Goal: Browse casually: Explore the website without a specific task or goal

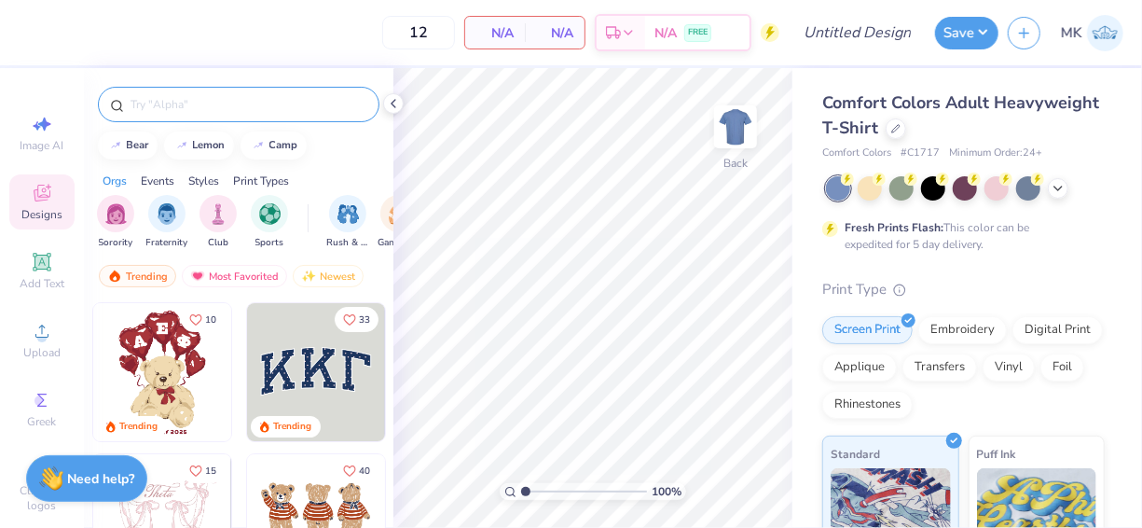
click at [228, 106] on input "text" at bounding box center [248, 104] width 239 height 19
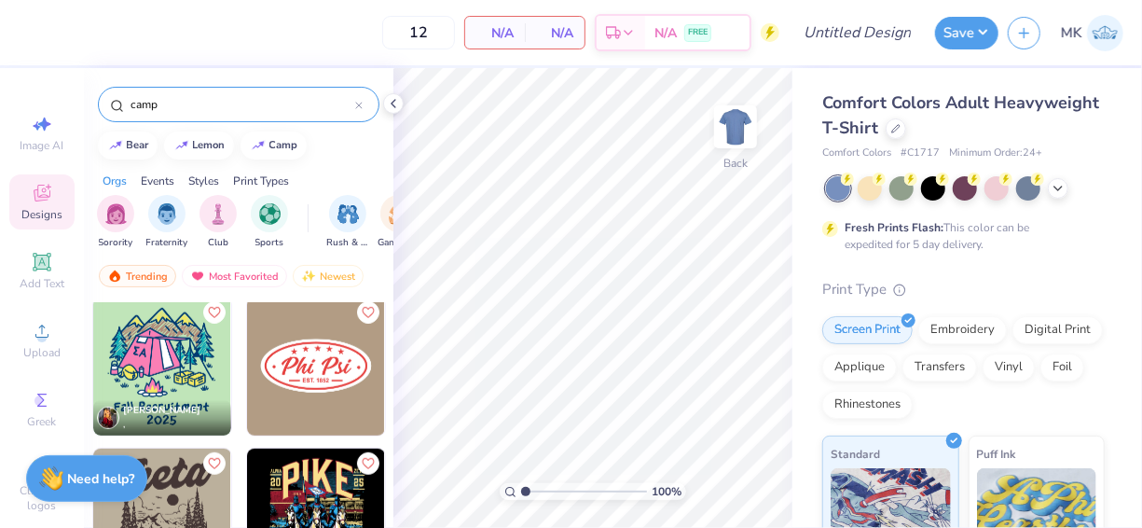
scroll to position [611, 0]
type input "c"
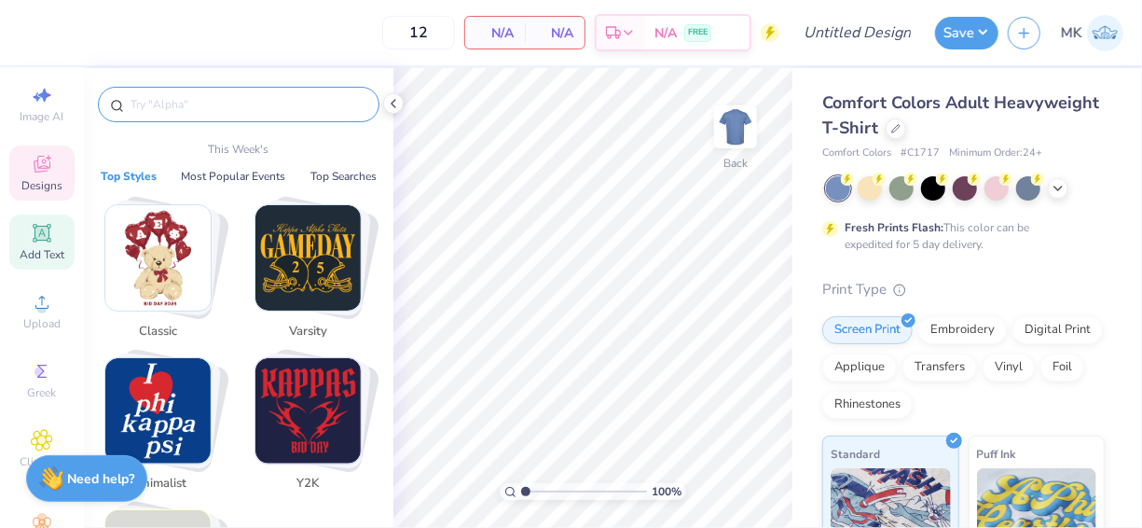
scroll to position [0, 0]
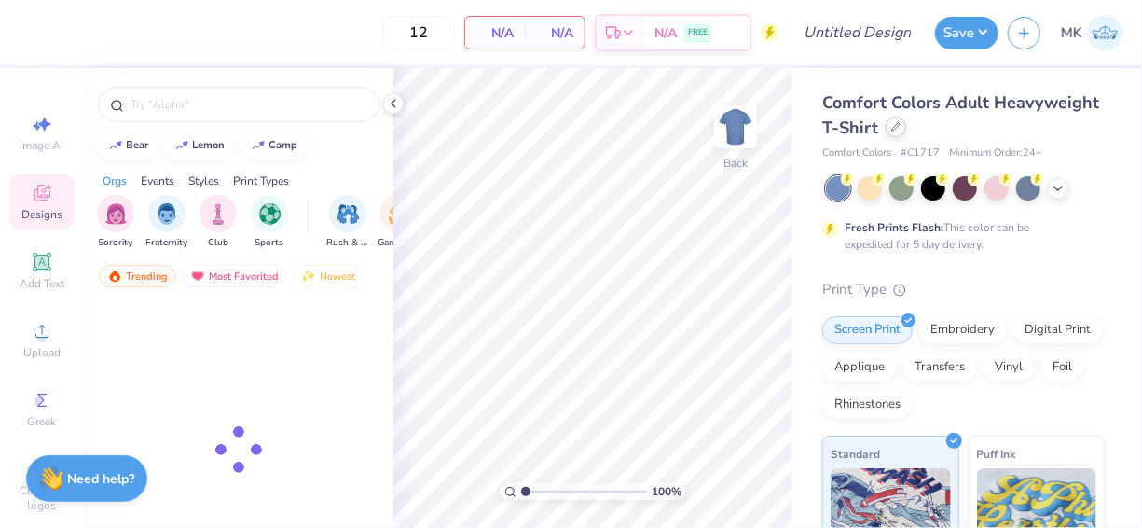
click at [906, 132] on div at bounding box center [896, 127] width 21 height 21
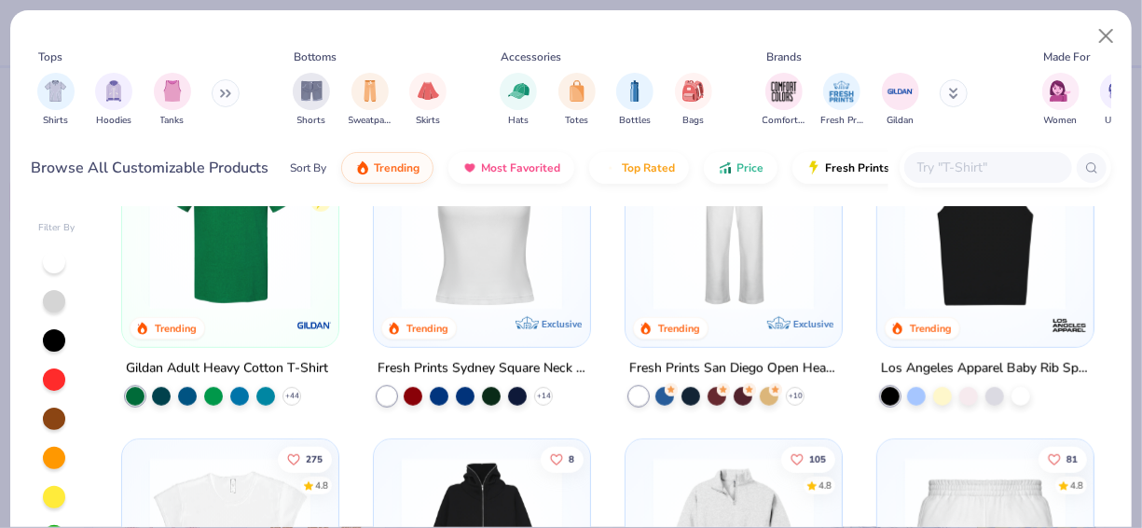
scroll to position [627, 0]
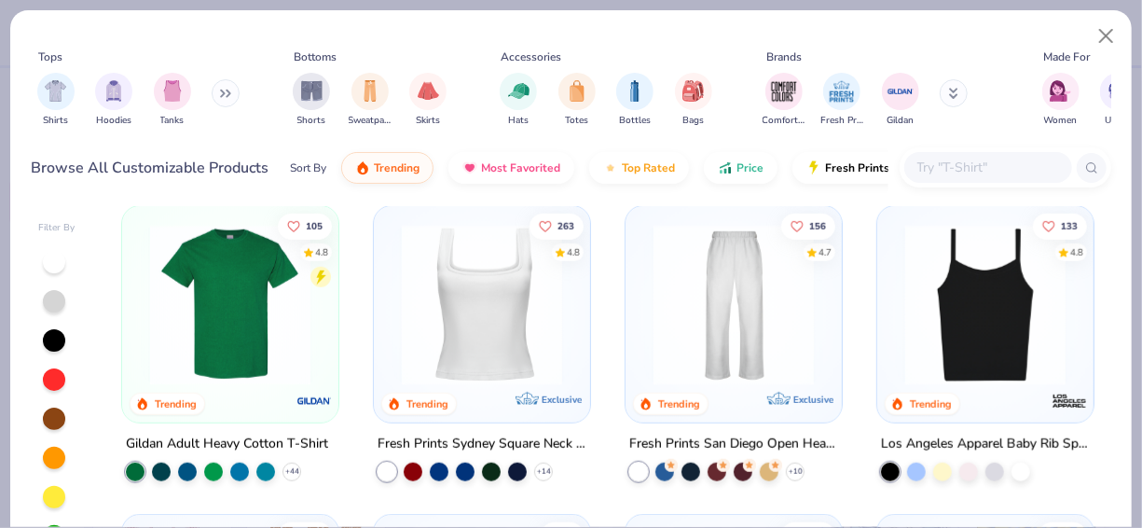
click at [454, 303] on img at bounding box center [481, 305] width 179 height 160
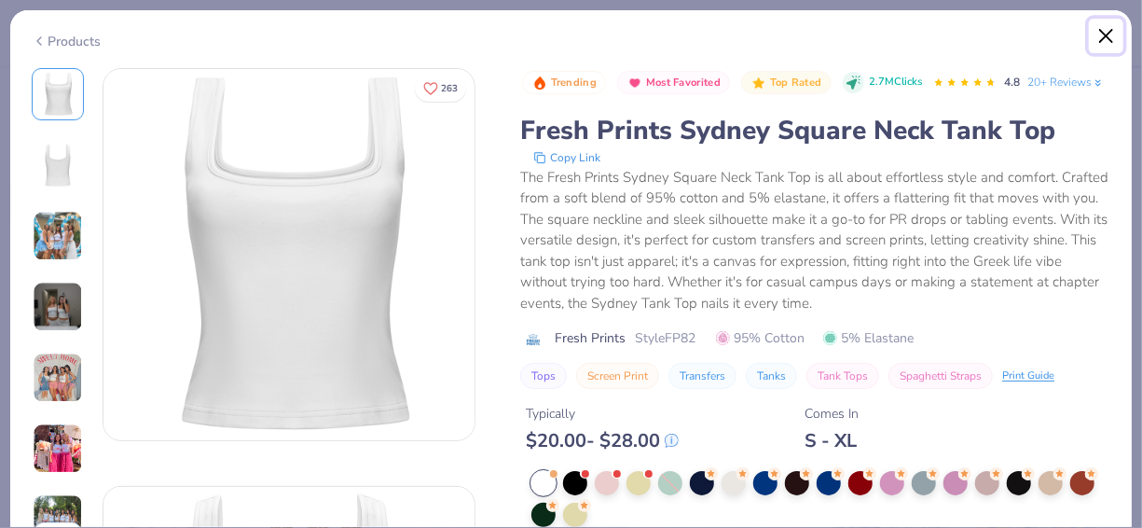
click at [1103, 38] on button "Close" at bounding box center [1106, 36] width 35 height 35
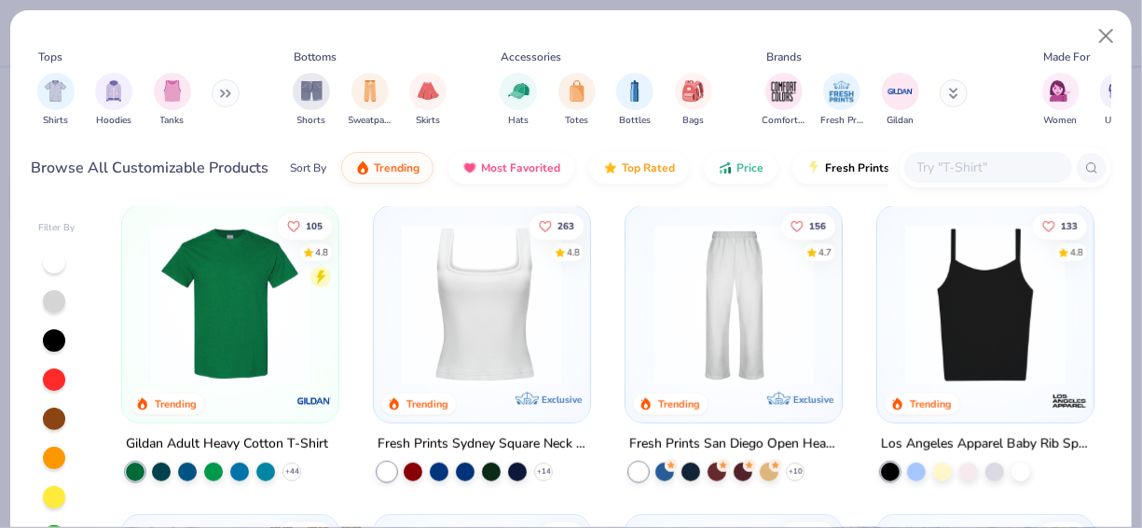
click at [982, 266] on img at bounding box center [985, 305] width 179 height 160
